Goal: Task Accomplishment & Management: Complete application form

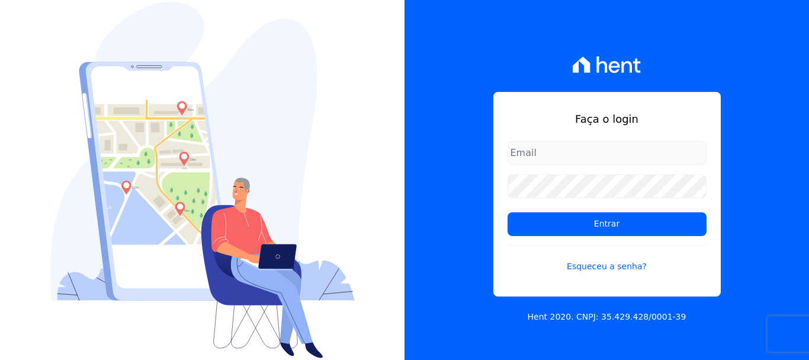
type input "rodrigo.villalva@grupozarin.com.br"
click at [646, 148] on input "rodrigo.villalva@grupozarin.com.br" at bounding box center [607, 153] width 199 height 24
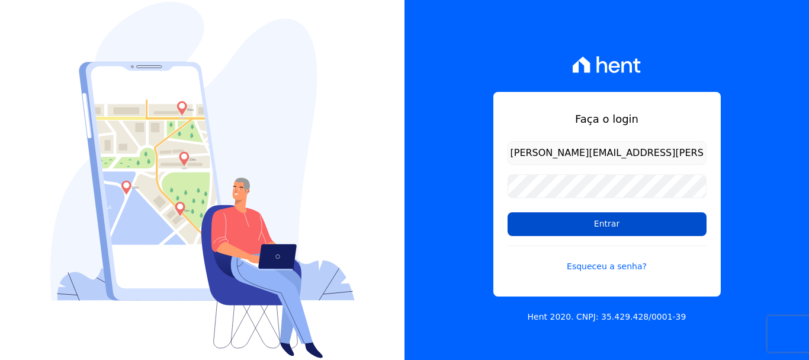
click at [590, 223] on input "Entrar" at bounding box center [607, 224] width 199 height 24
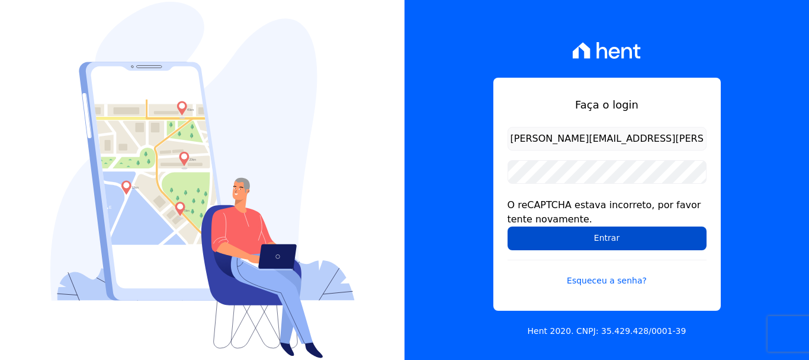
click at [602, 239] on input "Entrar" at bounding box center [607, 238] width 199 height 24
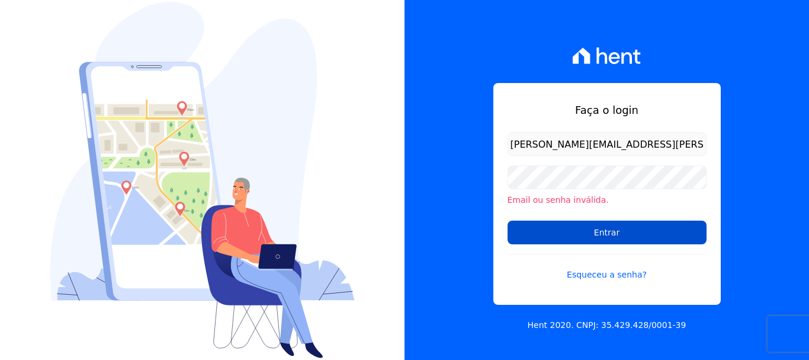
click at [587, 238] on input "Entrar" at bounding box center [607, 232] width 199 height 24
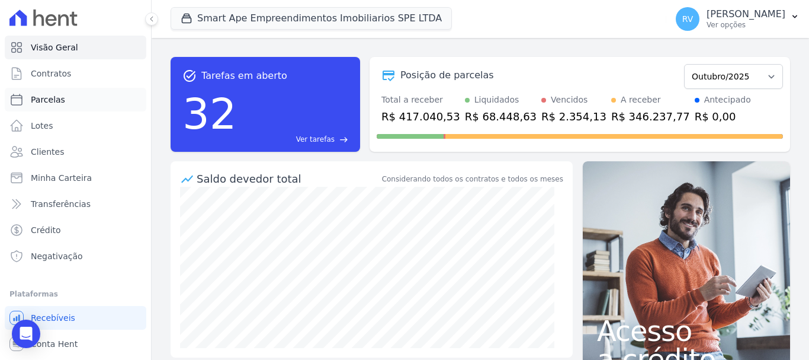
click at [53, 95] on span "Parcelas" at bounding box center [48, 100] width 34 height 12
select select
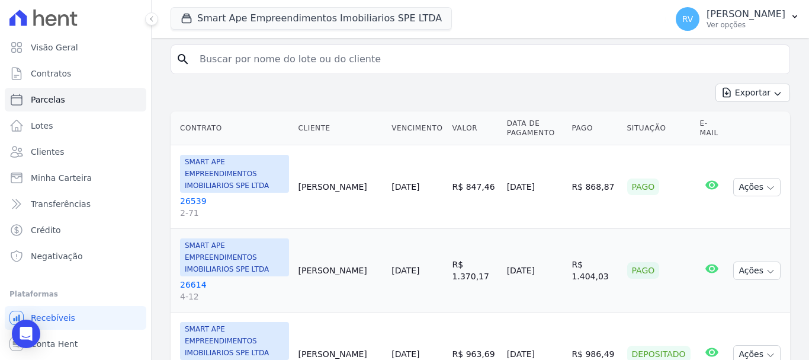
scroll to position [237, 0]
click at [282, 63] on input "search" at bounding box center [489, 58] width 593 height 24
click at [309, 67] on input "search" at bounding box center [489, 58] width 593 height 24
paste input "ANTONIO RODRIGUES JUNIOR"
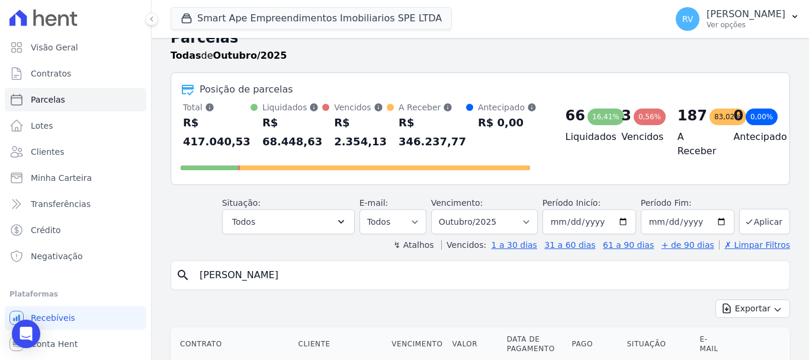
scroll to position [0, 0]
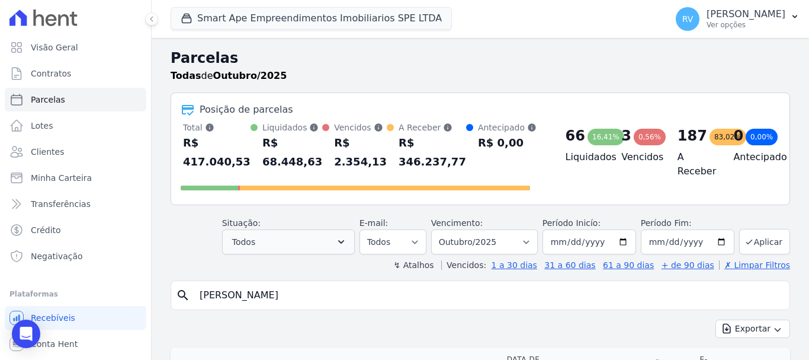
type input "ANTONIO RODRIGUES JUNIOR"
click at [323, 242] on button "Todos" at bounding box center [288, 241] width 133 height 25
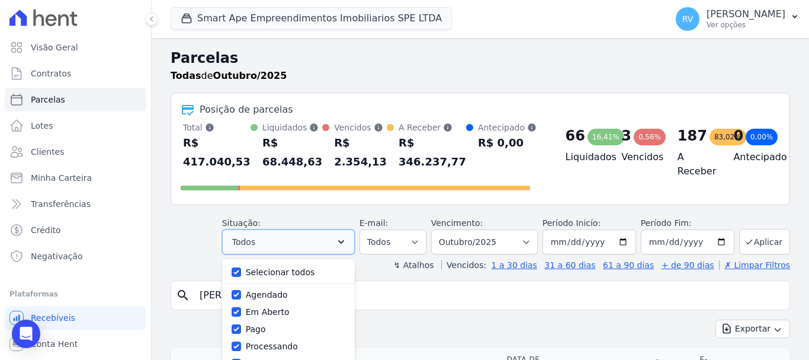
click at [317, 247] on button "Todos" at bounding box center [288, 241] width 133 height 25
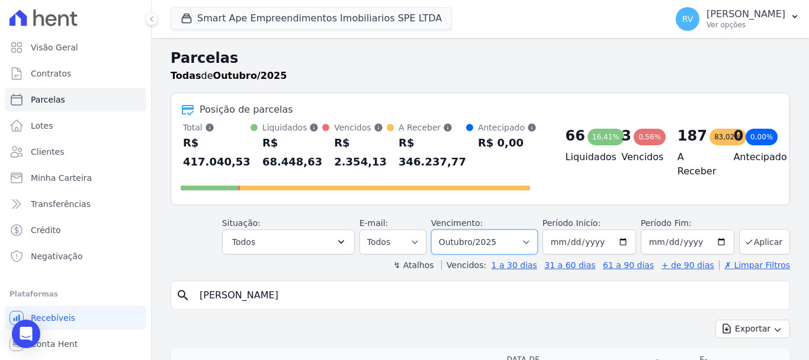
click at [521, 241] on select "Filtrar por período ──────── Todos os meses Março/2024 Abril/2024 Maio/2024 Jun…" at bounding box center [484, 241] width 107 height 25
select select "all"
click at [439, 229] on select "Filtrar por período ──────── Todos os meses Março/2024 Abril/2024 Maio/2024 Jun…" at bounding box center [484, 241] width 107 height 25
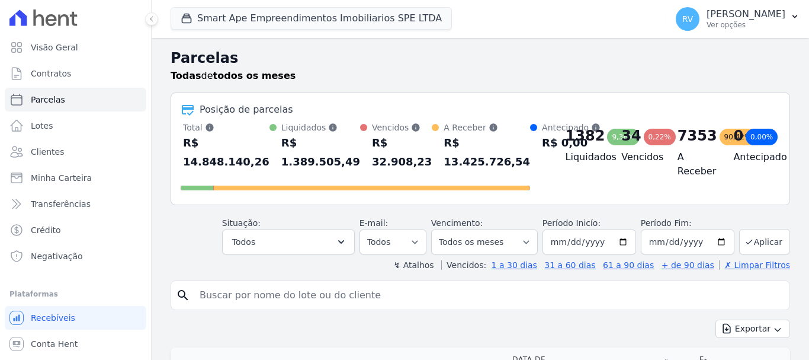
select select
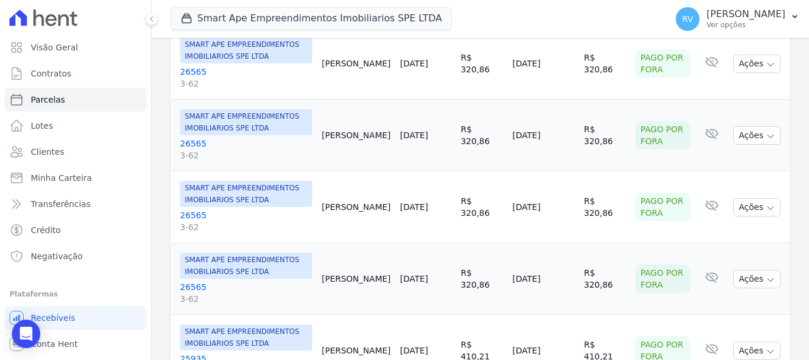
scroll to position [178, 0]
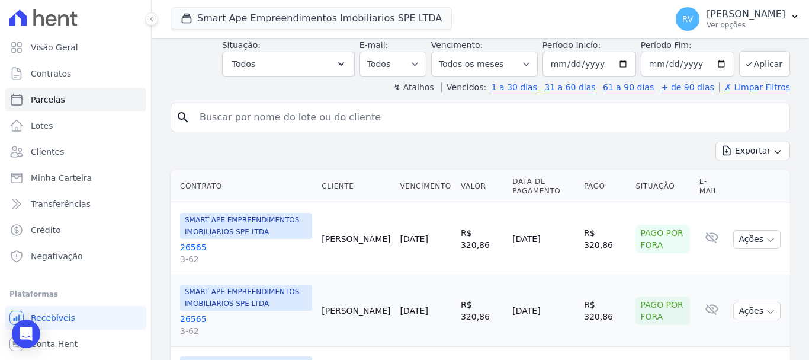
click at [335, 124] on input "search" at bounding box center [489, 117] width 593 height 24
paste input "ANTONIO RODRIGUES JUNIOR"
type input "ANTONIO RODRIGUES JUNIOR"
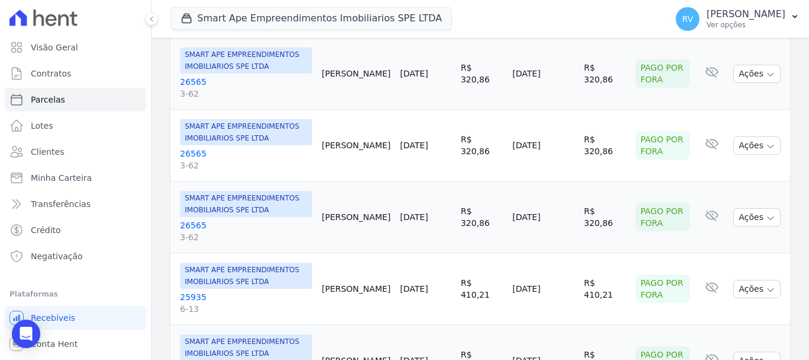
scroll to position [465, 0]
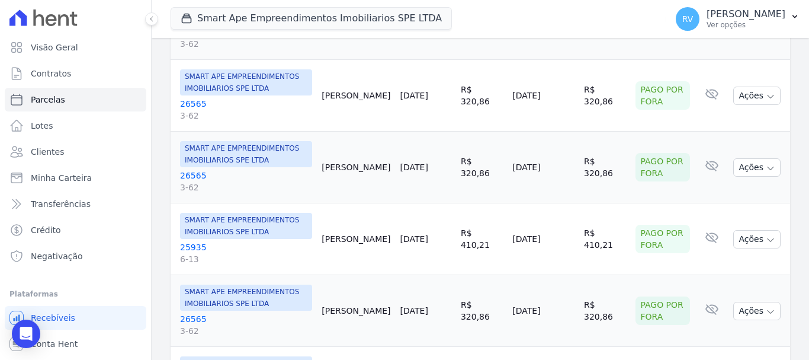
select select
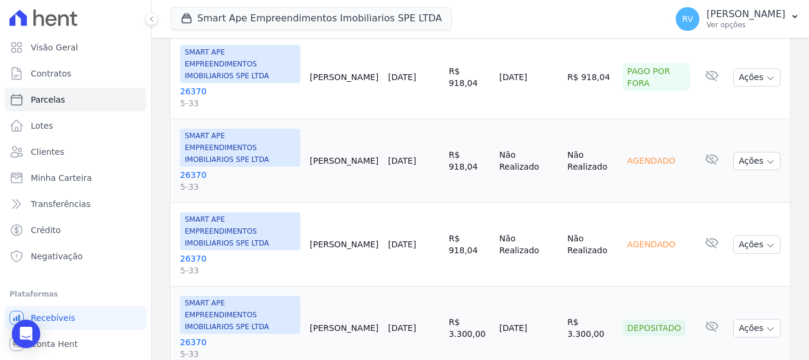
scroll to position [830, 0]
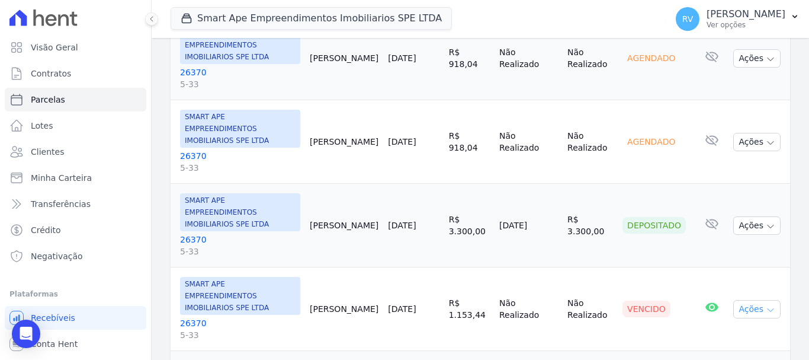
click at [748, 300] on button "Ações" at bounding box center [757, 309] width 47 height 18
click at [262, 267] on td "SMART APE EMPREENDIMENTOS IMOBILIARIOS SPE LTDA 26370 5-33" at bounding box center [238, 309] width 134 height 84
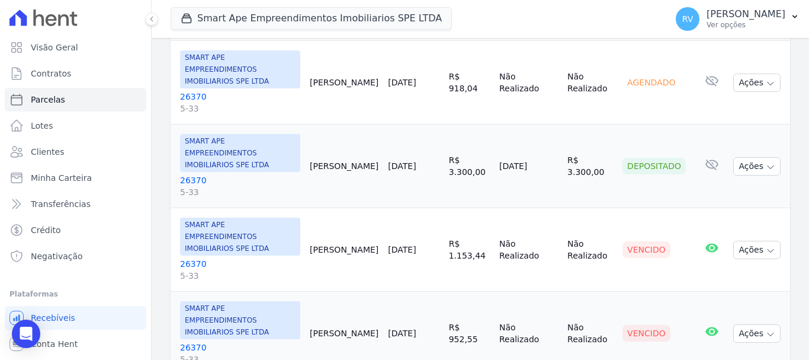
scroll to position [948, 0]
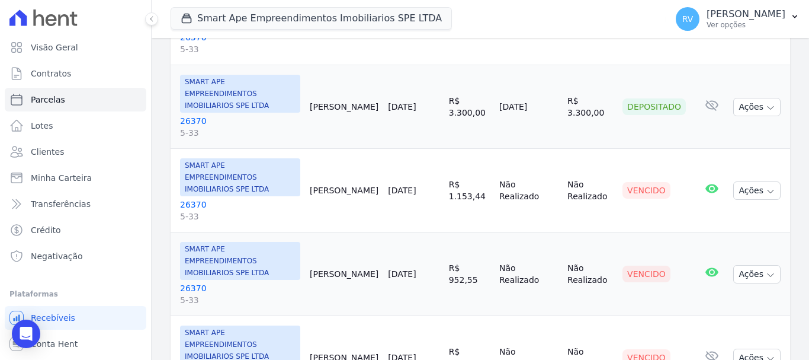
click at [191, 198] on link "26370 5-33" at bounding box center [240, 210] width 120 height 24
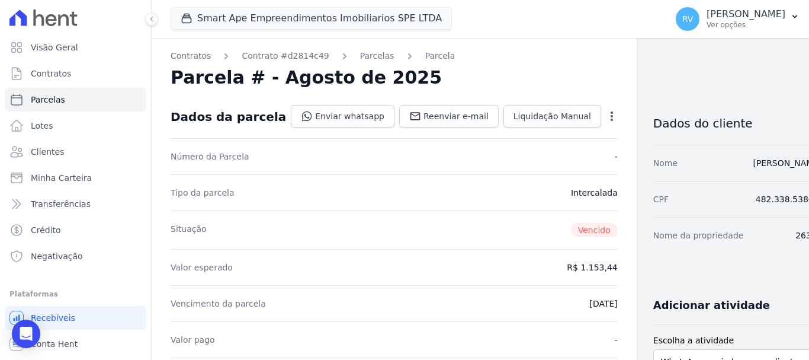
click at [611, 112] on icon "button" at bounding box center [612, 115] width 2 height 9
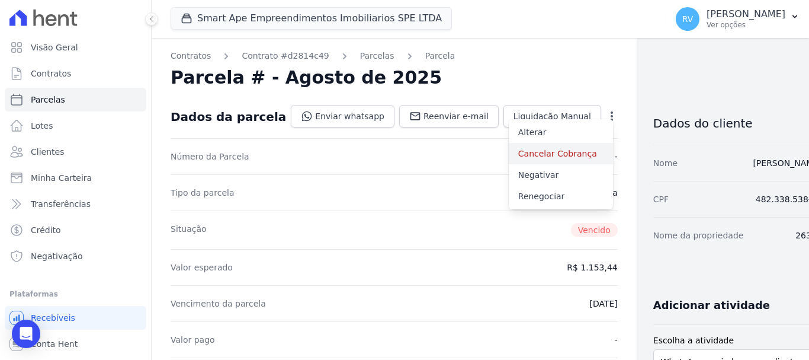
click at [518, 152] on link "Cancelar Cobrança" at bounding box center [561, 153] width 104 height 21
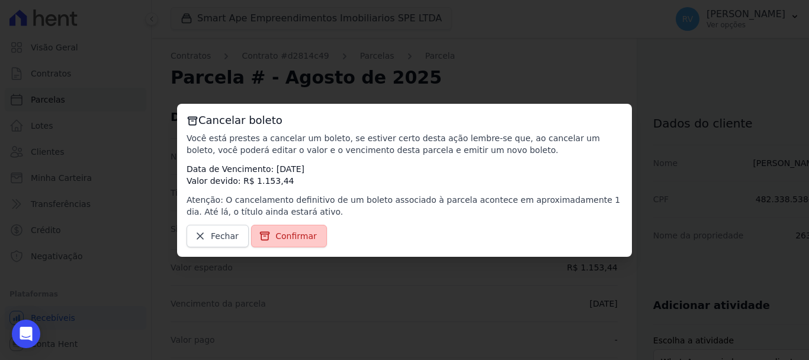
click at [283, 235] on span "Confirmar" at bounding box center [296, 236] width 41 height 12
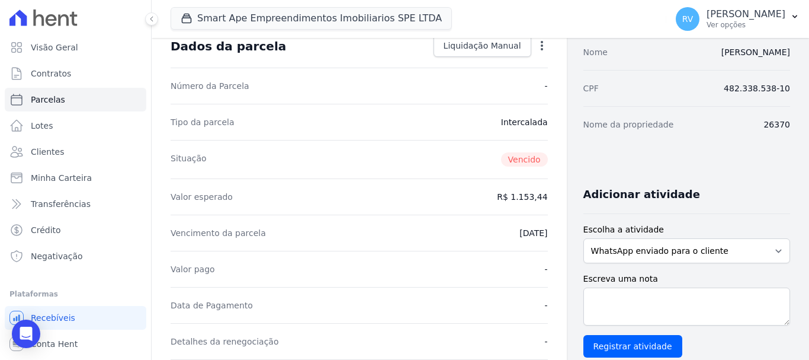
scroll to position [119, 0]
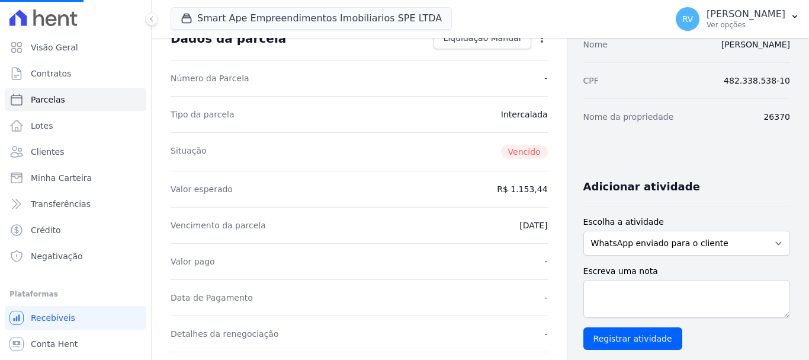
select select
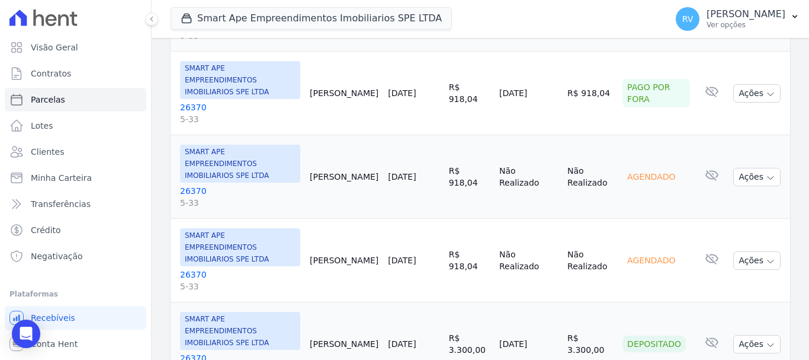
scroll to position [948, 0]
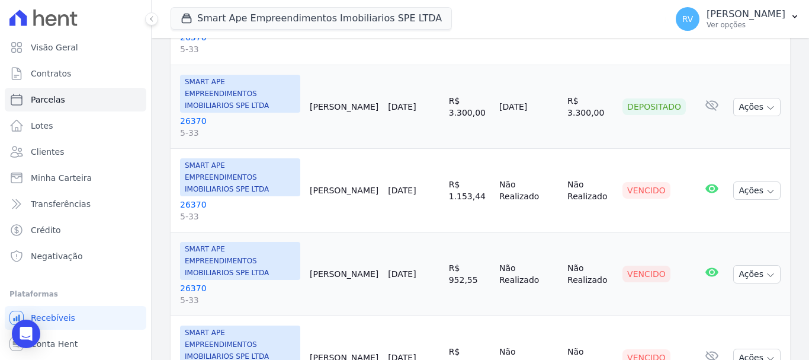
click at [190, 282] on link "26370 5-33" at bounding box center [240, 294] width 120 height 24
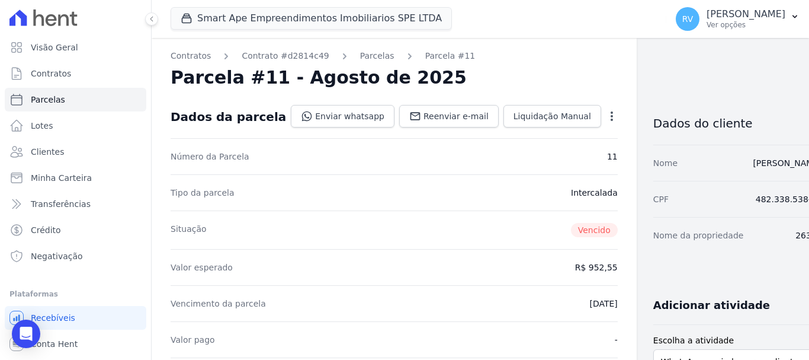
click at [606, 111] on icon "button" at bounding box center [612, 116] width 12 height 12
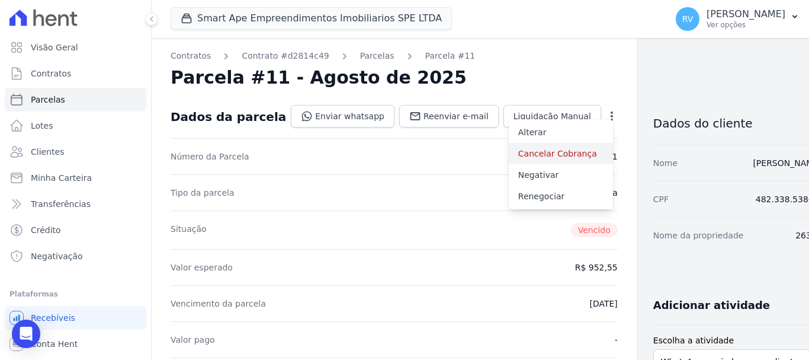
click at [520, 151] on link "Cancelar Cobrança" at bounding box center [561, 153] width 104 height 21
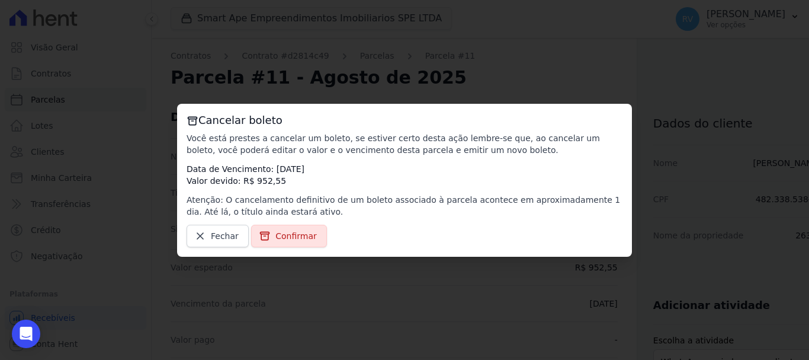
click at [276, 233] on span "Confirmar" at bounding box center [296, 236] width 41 height 12
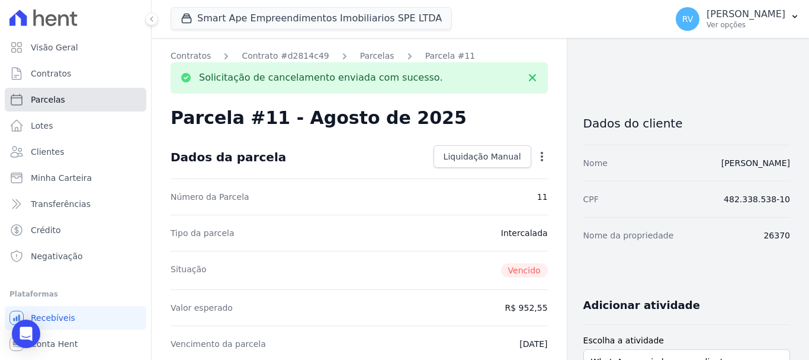
click at [54, 101] on span "Parcelas" at bounding box center [48, 100] width 34 height 12
select select
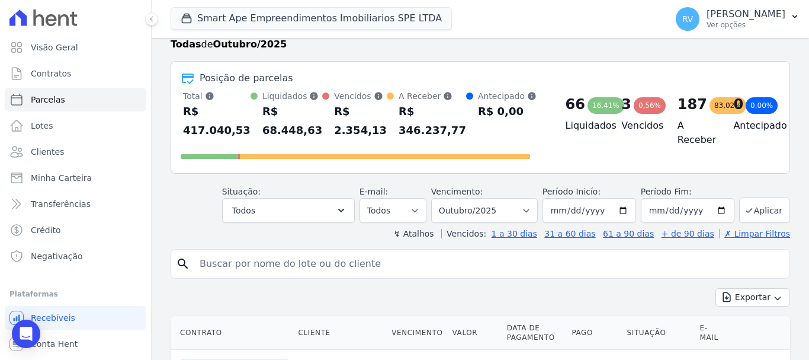
scroll to position [59, 0]
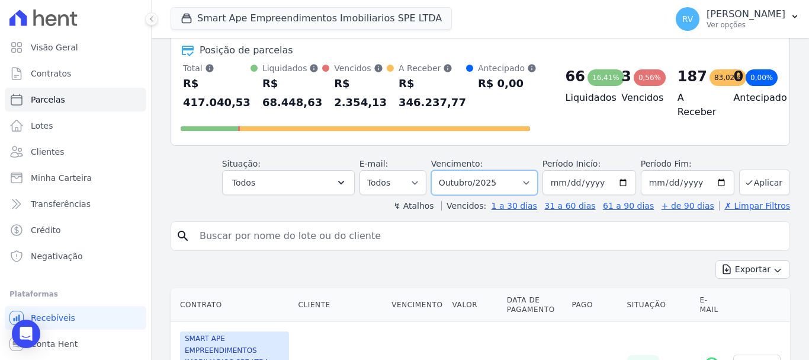
click at [531, 181] on select "Filtrar por período ──────── Todos os meses Março/2024 Abril/2024 Maio/2024 Jun…" at bounding box center [484, 182] width 107 height 25
select select "all"
click at [439, 170] on select "Filtrar por período ──────── Todos os meses Março/2024 Abril/2024 Maio/2024 Jun…" at bounding box center [484, 182] width 107 height 25
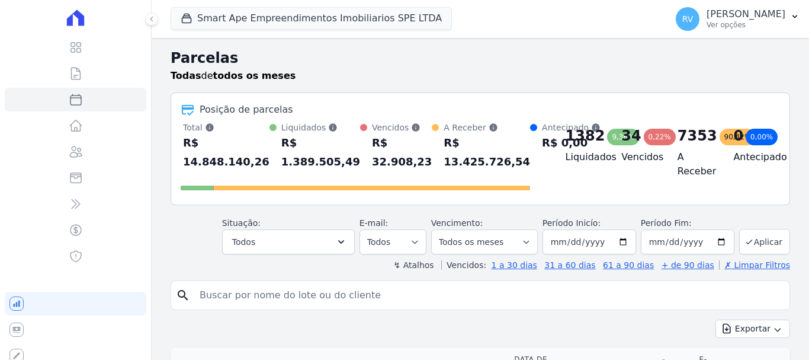
select select
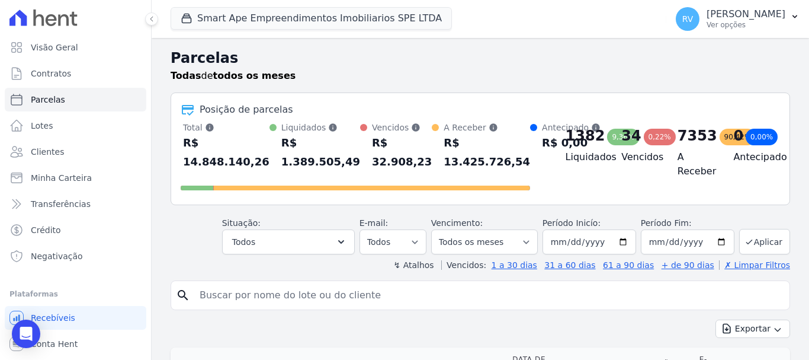
scroll to position [119, 0]
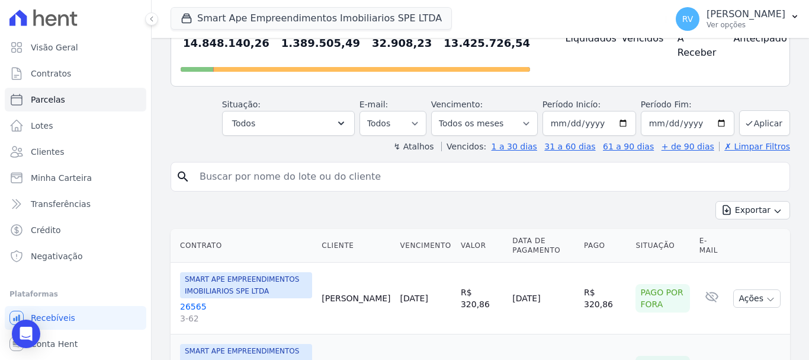
click at [238, 182] on input "search" at bounding box center [489, 177] width 593 height 24
paste input "ANTONIO RODRIGUES JUNIOR"
type input "ANTONIO RODRIGUES JUNIOR"
drag, startPoint x: 179, startPoint y: 178, endPoint x: 189, endPoint y: 179, distance: 10.1
click at [179, 179] on icon "search" at bounding box center [183, 176] width 14 height 14
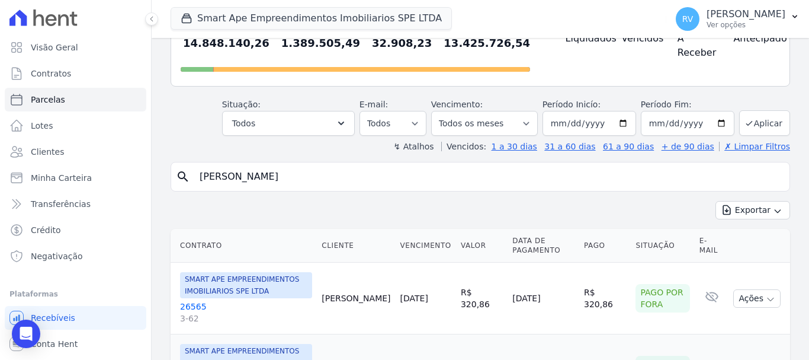
click at [344, 178] on input "[PERSON_NAME]" at bounding box center [489, 177] width 593 height 24
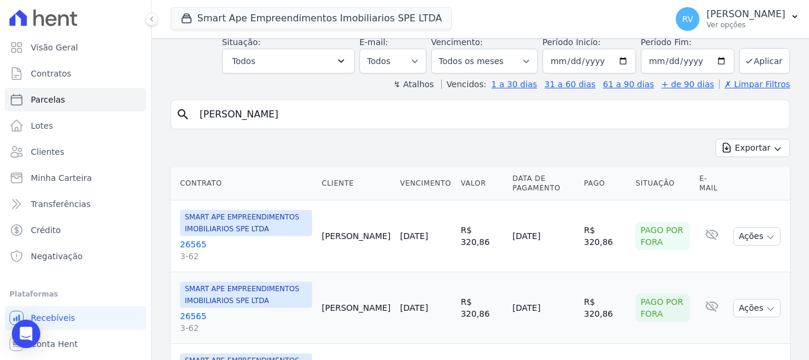
scroll to position [295, 0]
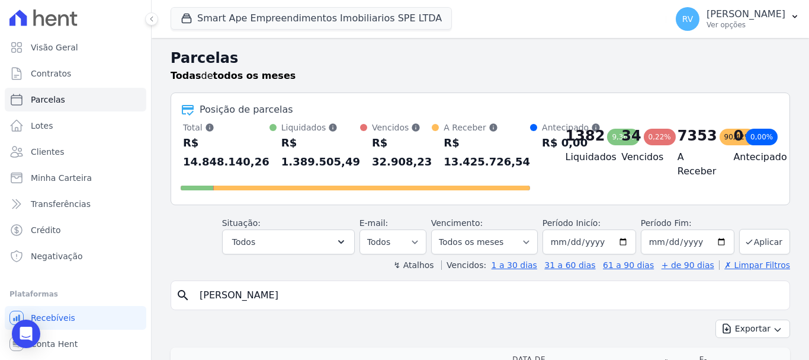
select select
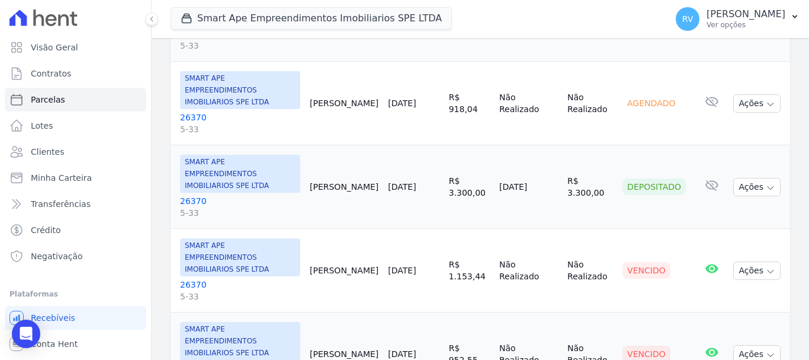
scroll to position [889, 0]
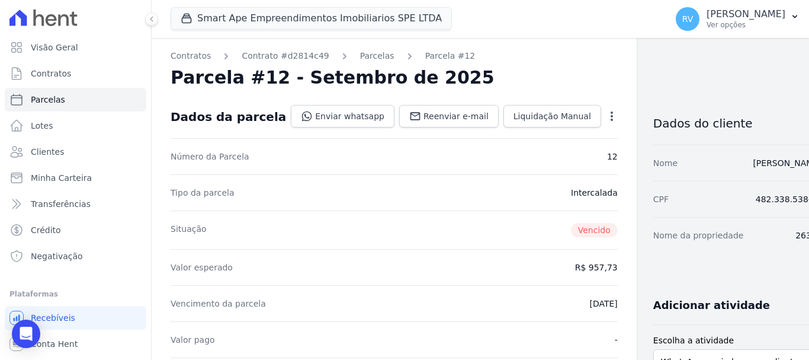
click at [606, 117] on icon "button" at bounding box center [612, 116] width 12 height 12
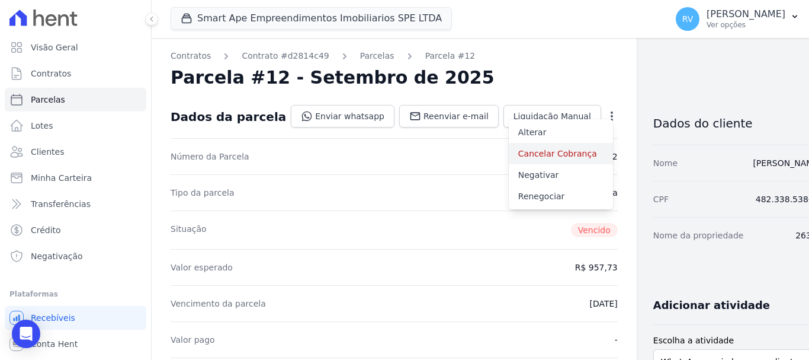
click at [524, 155] on link "Cancelar Cobrança" at bounding box center [561, 153] width 104 height 21
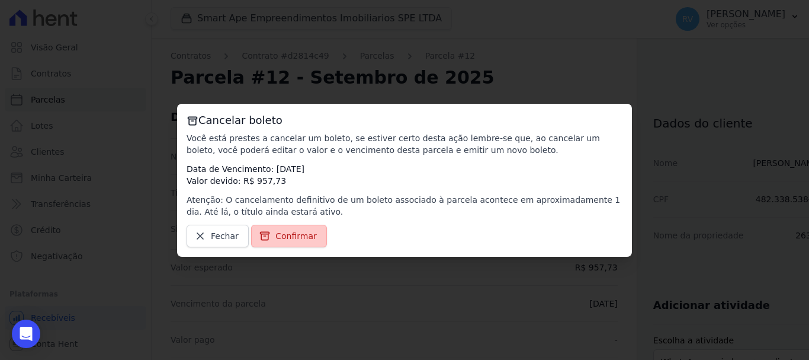
click at [285, 229] on link "Confirmar" at bounding box center [289, 236] width 76 height 23
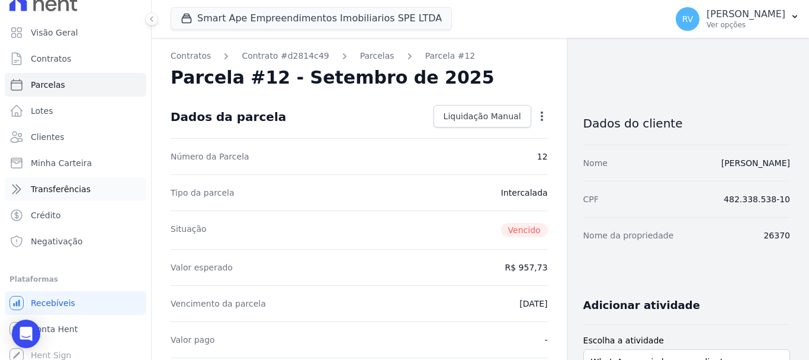
scroll to position [22, 0]
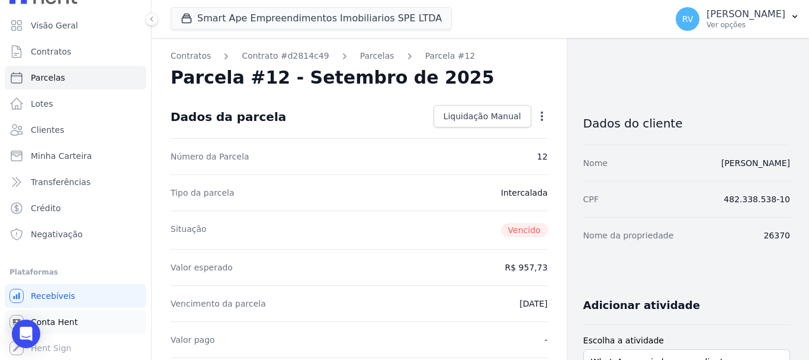
click at [59, 319] on span "Conta Hent" at bounding box center [54, 322] width 47 height 12
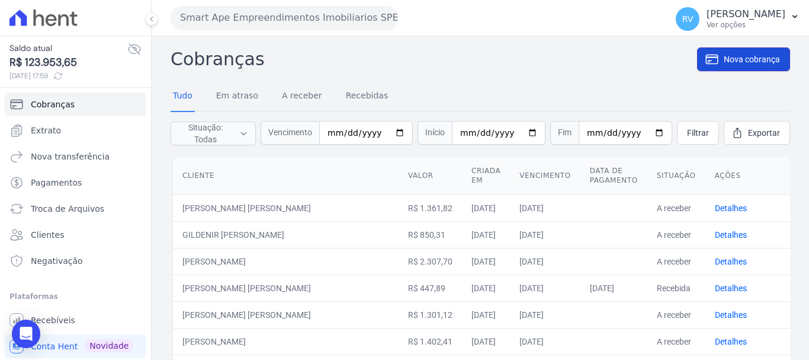
click at [728, 59] on span "Nova cobrança" at bounding box center [752, 59] width 56 height 12
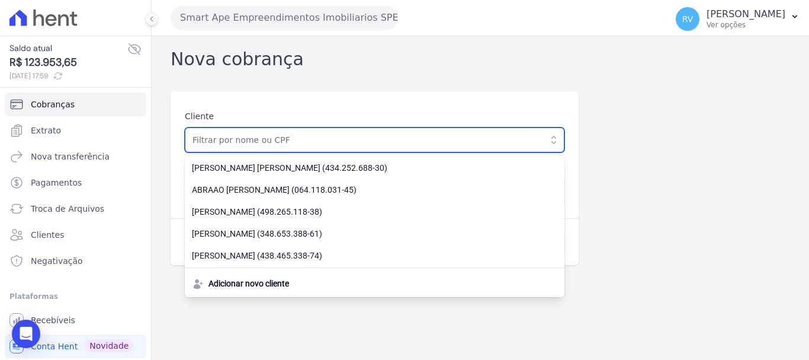
click at [280, 145] on input "text" at bounding box center [375, 139] width 380 height 25
paste input "[PERSON_NAME]"
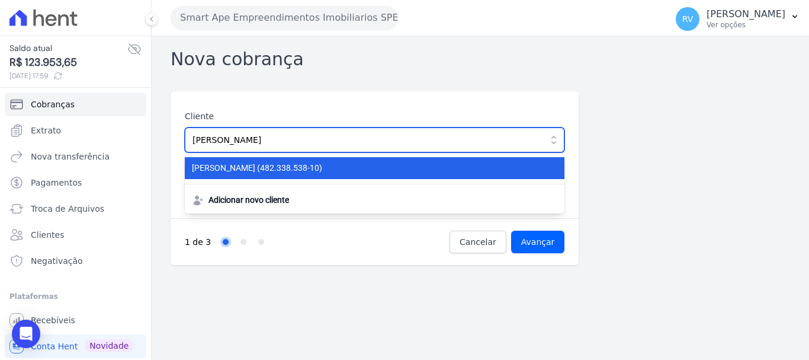
type input "[PERSON_NAME]"
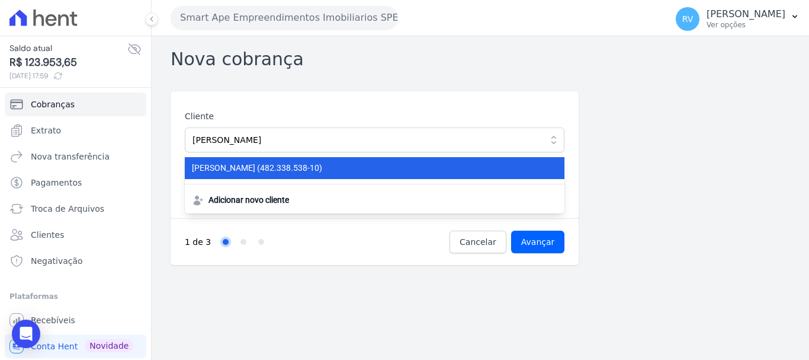
click at [346, 171] on span "ANTONIO RODRIGUES JUNIOR (482.338.538-10)" at bounding box center [367, 168] width 351 height 12
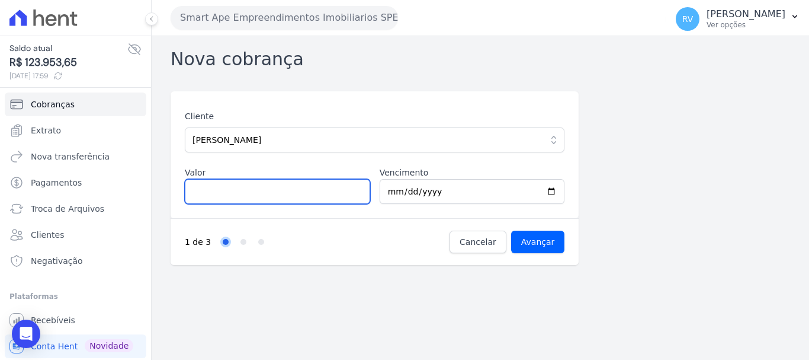
click at [226, 191] on input "Valor" at bounding box center [277, 191] width 185 height 25
type input "4354.19"
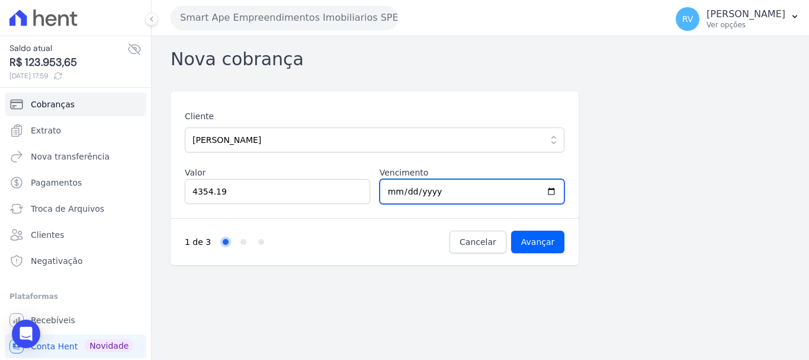
click at [550, 191] on input "2025-10-07" at bounding box center [472, 191] width 185 height 25
type input "2025-10-13"
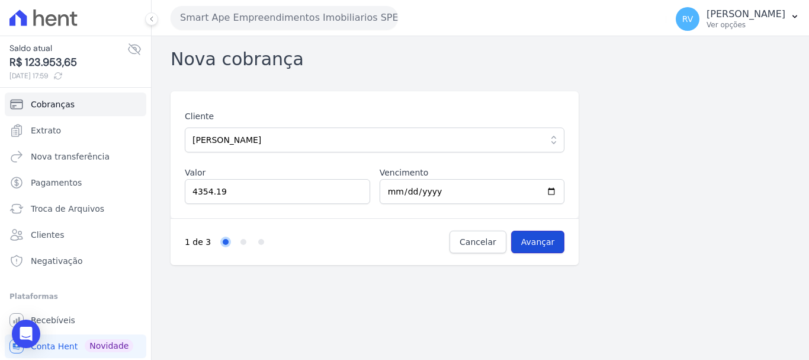
click at [538, 239] on input "Avançar" at bounding box center [538, 241] width 54 height 23
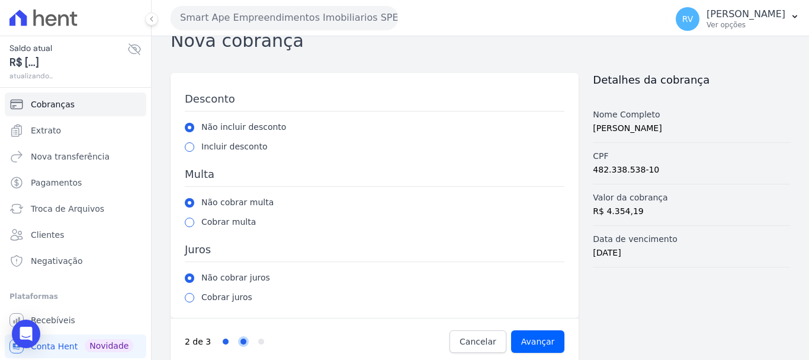
scroll to position [33, 0]
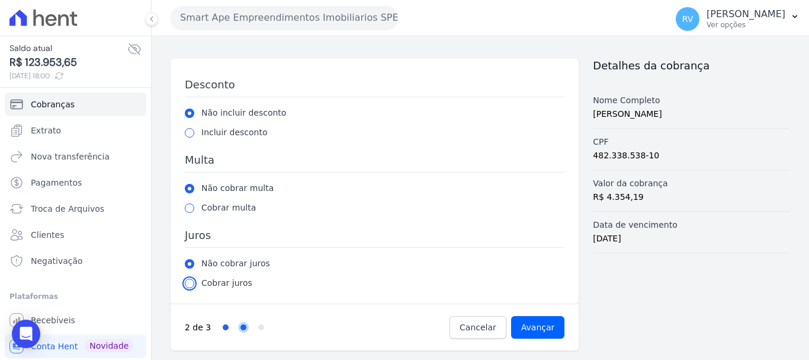
click at [187, 286] on input "radio" at bounding box center [189, 282] width 9 height 9
radio input "true"
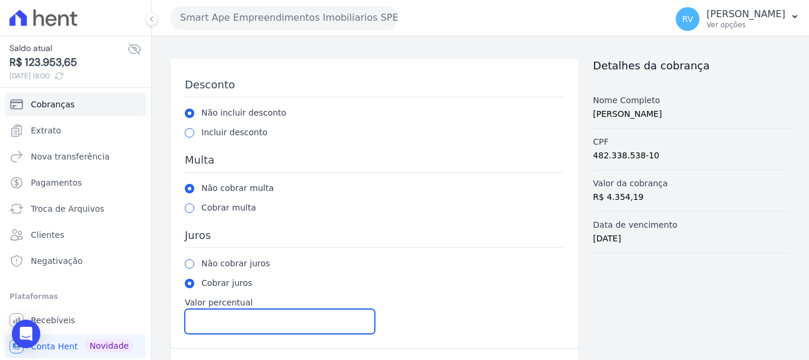
click at [238, 316] on input "Valor percentual" at bounding box center [280, 321] width 190 height 25
type input "2.00"
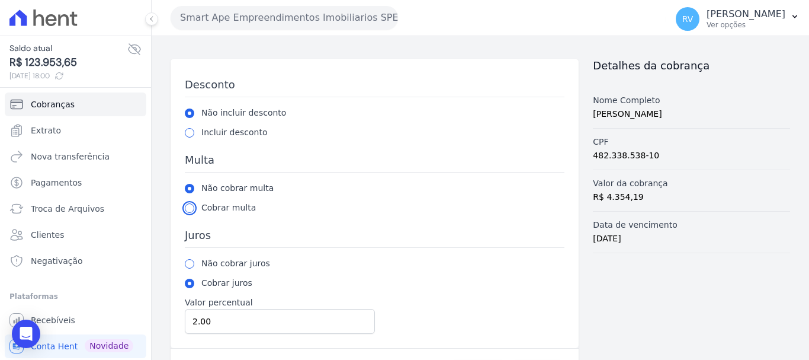
click at [188, 207] on input "radio" at bounding box center [189, 207] width 9 height 9
radio input "true"
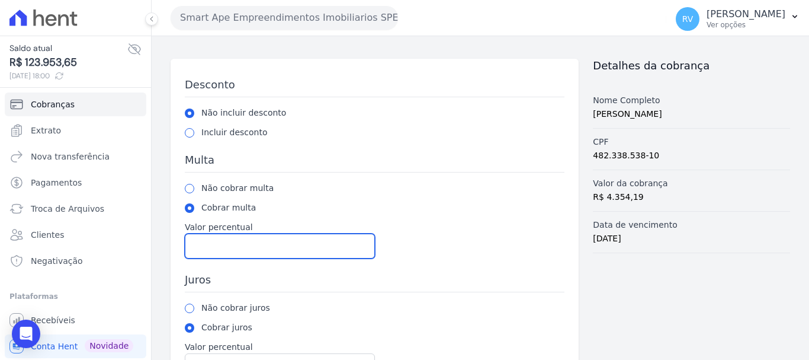
click at [223, 245] on input "Valor percentual" at bounding box center [280, 245] width 190 height 25
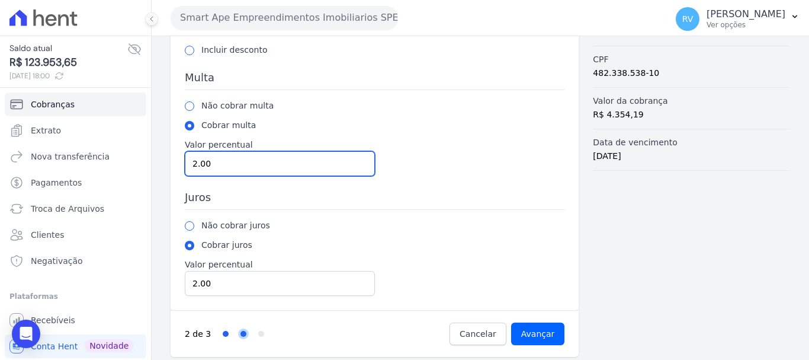
scroll to position [121, 0]
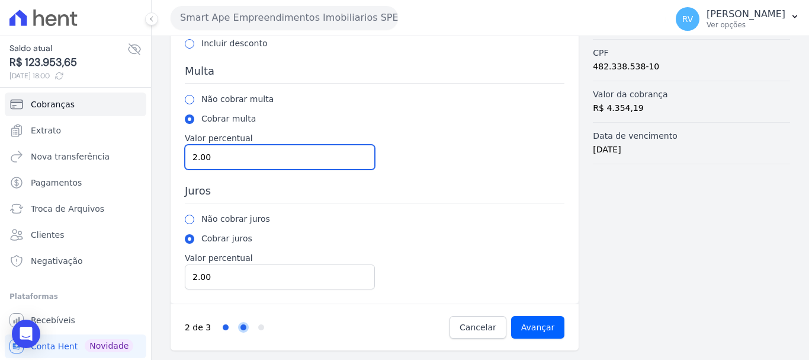
type input "2.00"
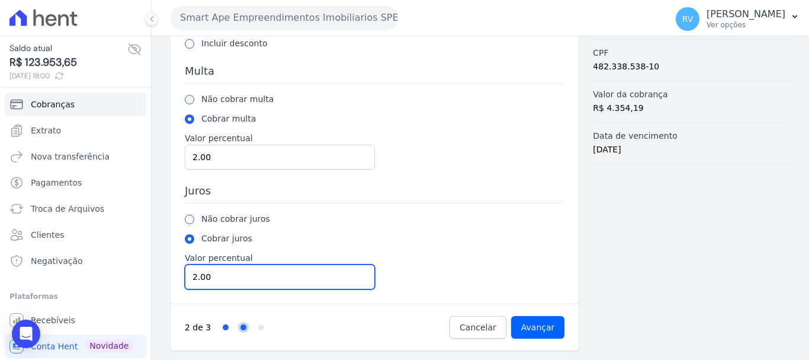
drag, startPoint x: 180, startPoint y: 272, endPoint x: 142, endPoint y: 266, distance: 38.4
click at [142, 266] on div "Saldo atual R$ 123.953,65 06/10/2025, 18:00 Cobranças Extrato Nova transferênci…" at bounding box center [404, 180] width 809 height 360
type input "1.00"
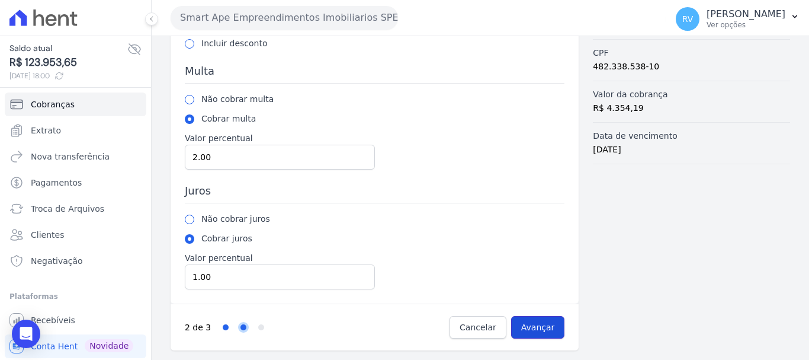
click at [534, 322] on input "Avançar" at bounding box center [538, 327] width 54 height 23
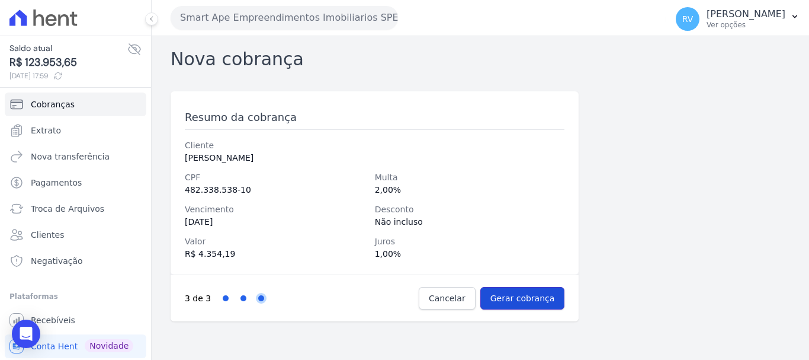
click at [533, 299] on input "Gerar cobrança" at bounding box center [523, 298] width 85 height 23
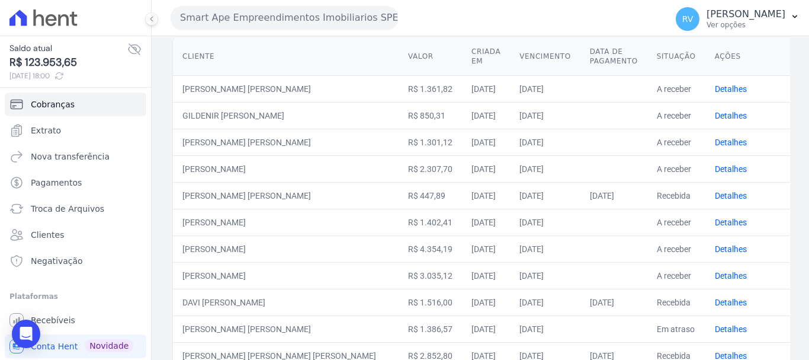
scroll to position [178, 0]
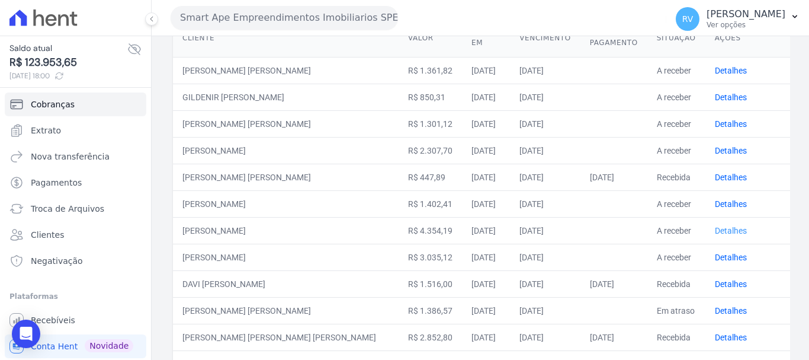
click at [716, 231] on link "Detalhes" at bounding box center [731, 230] width 32 height 9
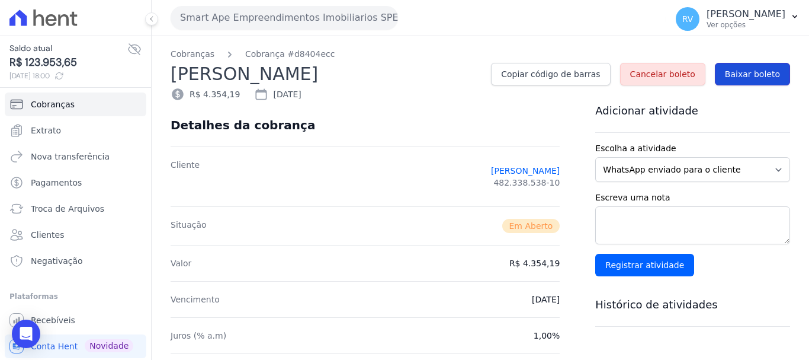
click at [752, 71] on span "Baixar boleto" at bounding box center [752, 74] width 55 height 12
